Goal: Check status: Check status

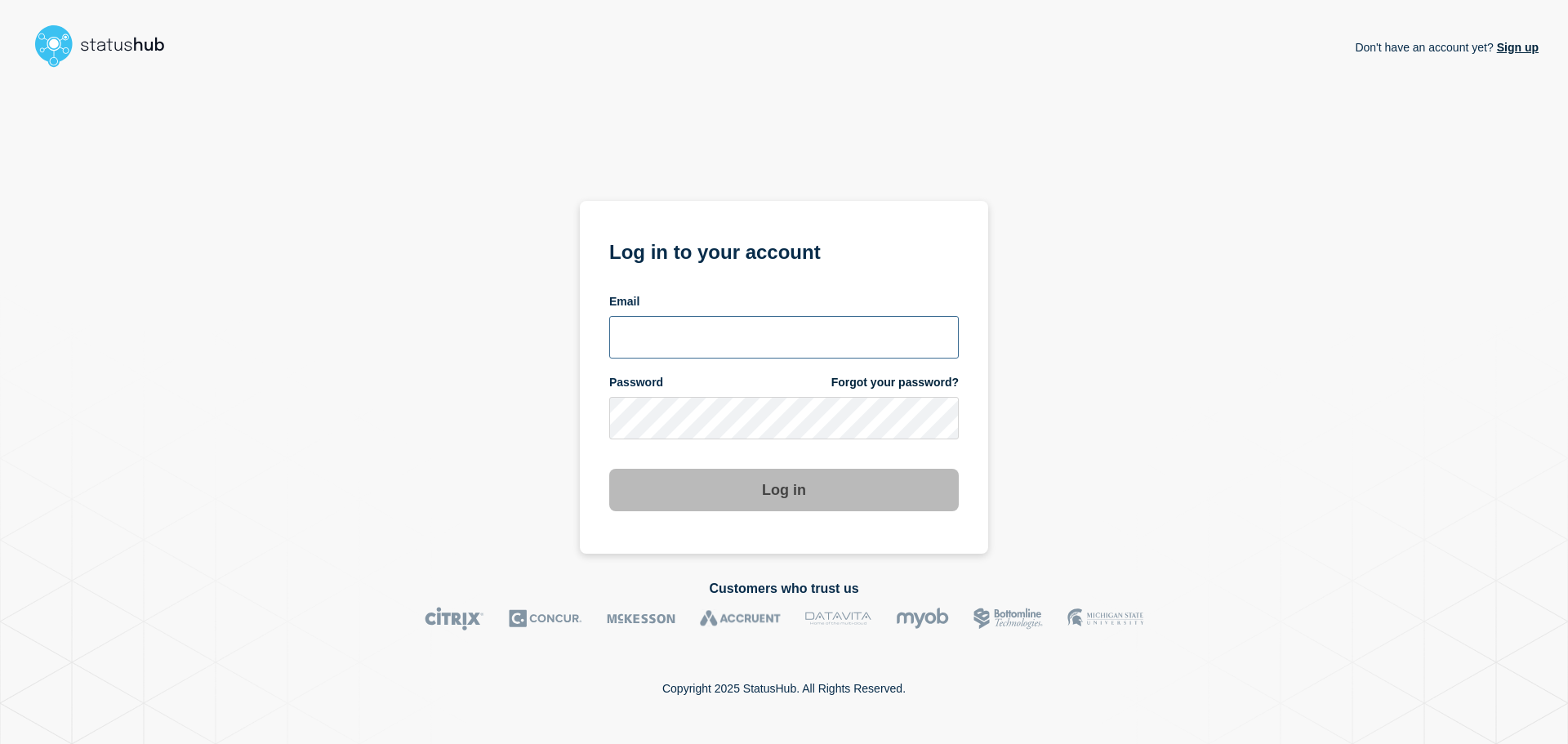
type input "[PERSON_NAME][EMAIL_ADDRESS][DOMAIN_NAME]"
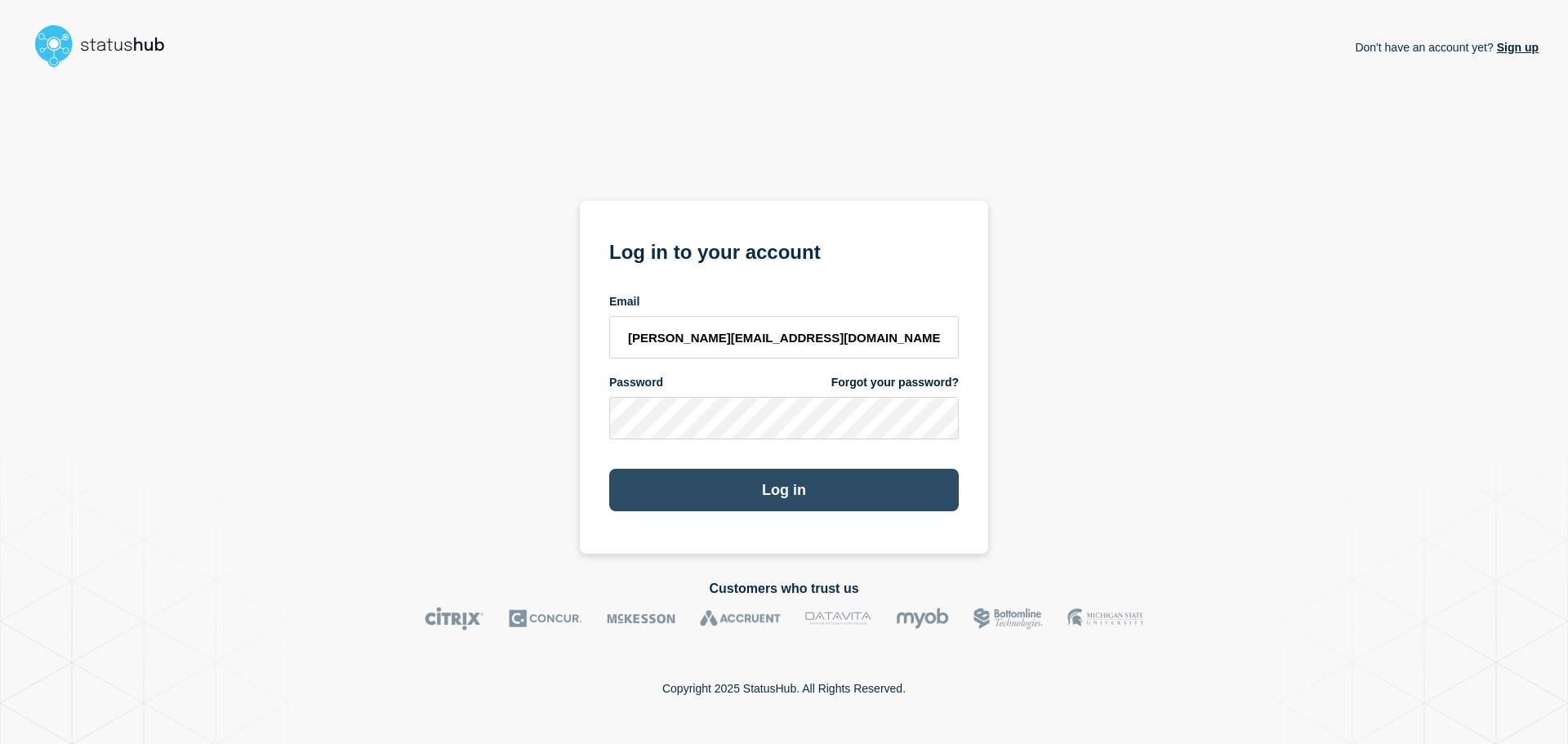
click at [754, 486] on button "Log in" at bounding box center [783, 489] width 349 height 42
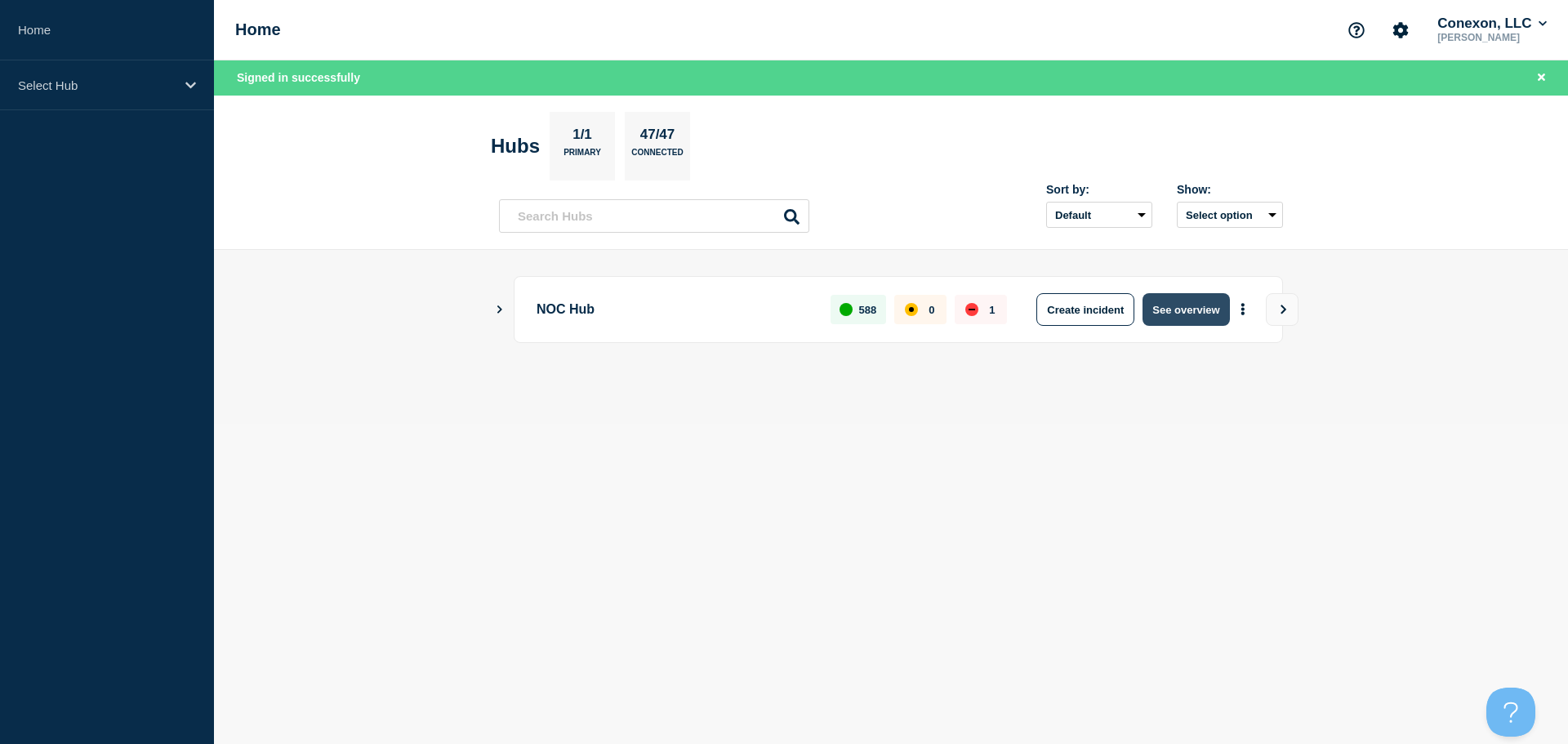
click at [1186, 315] on button "See overview" at bounding box center [1185, 309] width 86 height 32
